Goal: Task Accomplishment & Management: Use online tool/utility

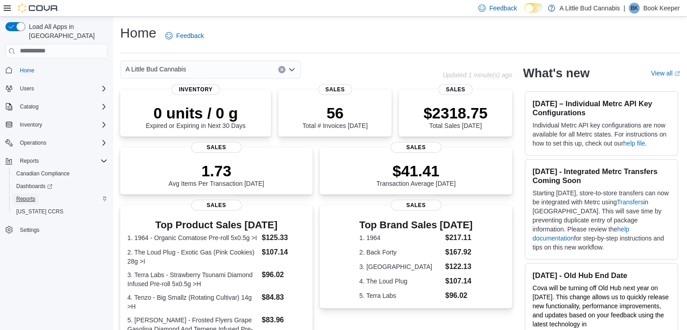
click at [20, 195] on span "Reports" at bounding box center [25, 198] width 19 height 7
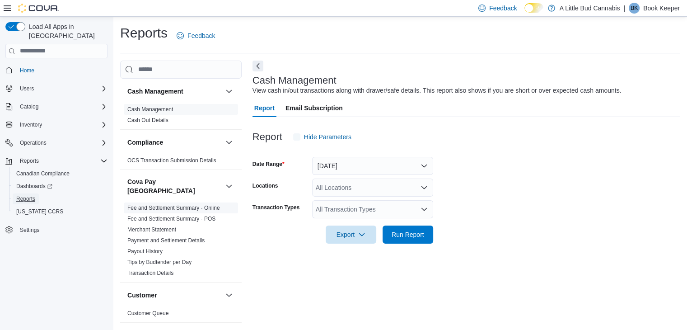
scroll to position [3, 0]
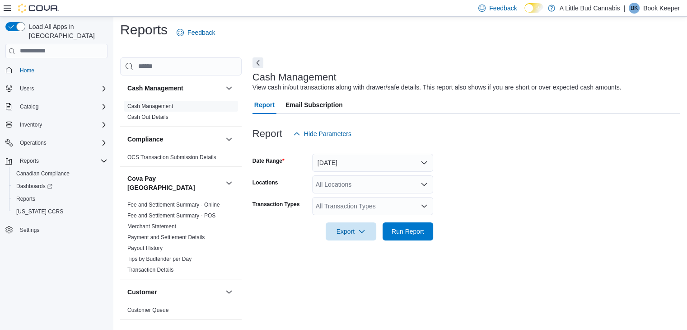
click at [186, 212] on link "Fee and Settlement Summary - POS" at bounding box center [171, 215] width 88 height 6
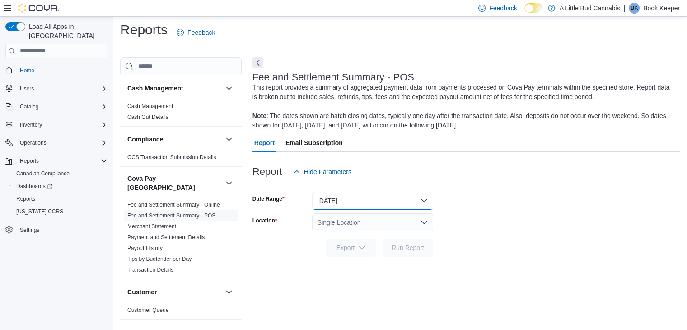
click at [363, 201] on button "[DATE]" at bounding box center [372, 201] width 121 height 18
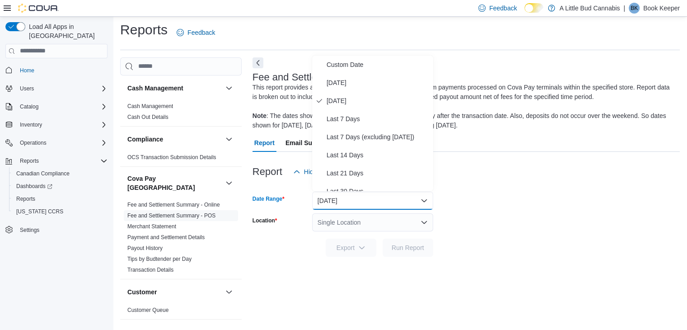
click at [369, 225] on div "Single Location" at bounding box center [372, 222] width 121 height 18
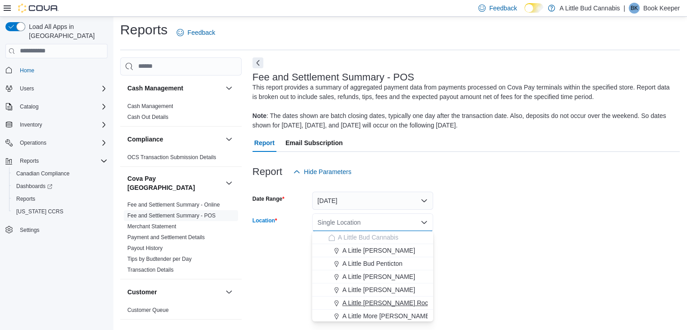
click at [390, 301] on span "A Little [PERSON_NAME] Rock" at bounding box center [387, 302] width 89 height 9
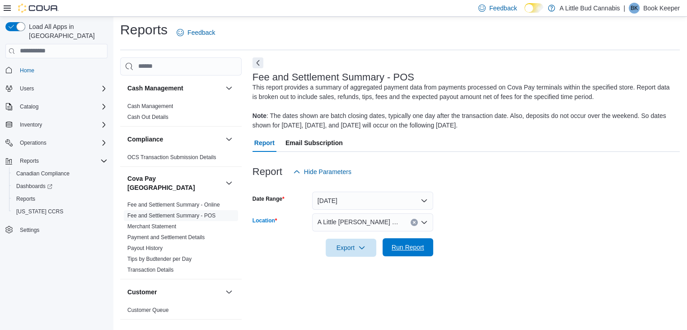
click at [424, 249] on span "Run Report" at bounding box center [408, 247] width 33 height 9
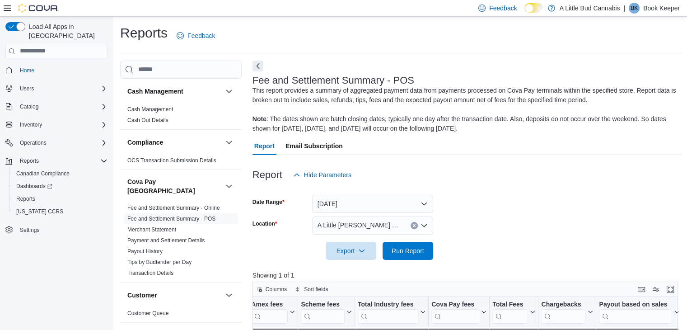
click at [414, 224] on icon "Clear input" at bounding box center [415, 226] width 4 height 4
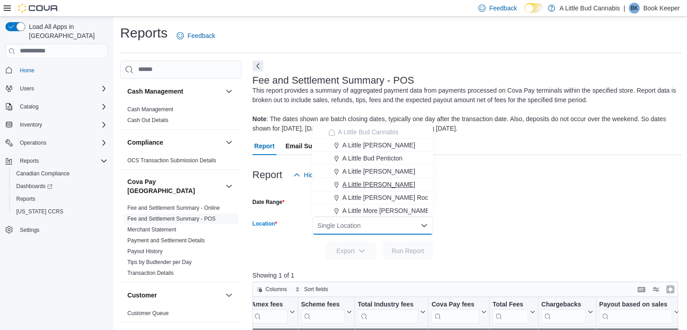
click at [396, 183] on span "A Little [PERSON_NAME]" at bounding box center [379, 184] width 73 height 9
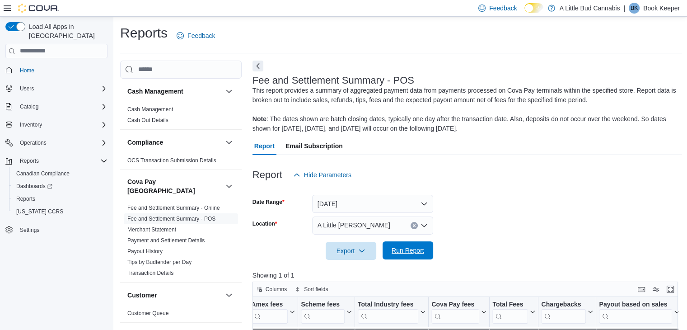
click at [415, 250] on span "Run Report" at bounding box center [408, 250] width 33 height 9
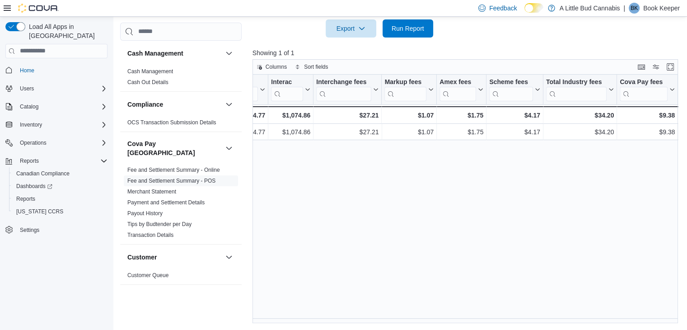
scroll to position [0, 698]
